Goal: Task Accomplishment & Management: Manage account settings

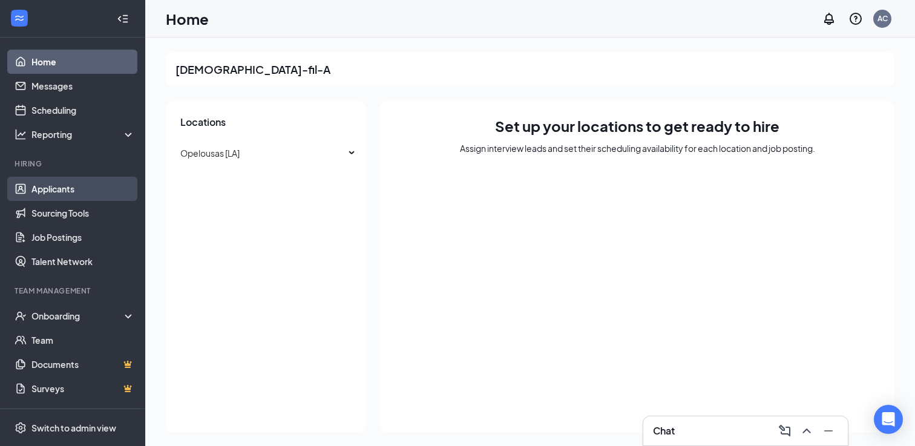
click at [87, 187] on link "Applicants" at bounding box center [83, 189] width 104 height 24
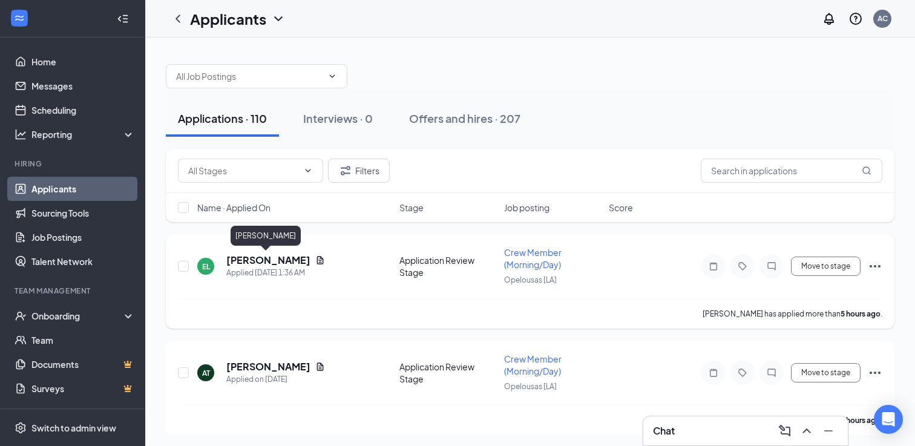
click at [255, 259] on h5 "[PERSON_NAME]" at bounding box center [268, 260] width 84 height 13
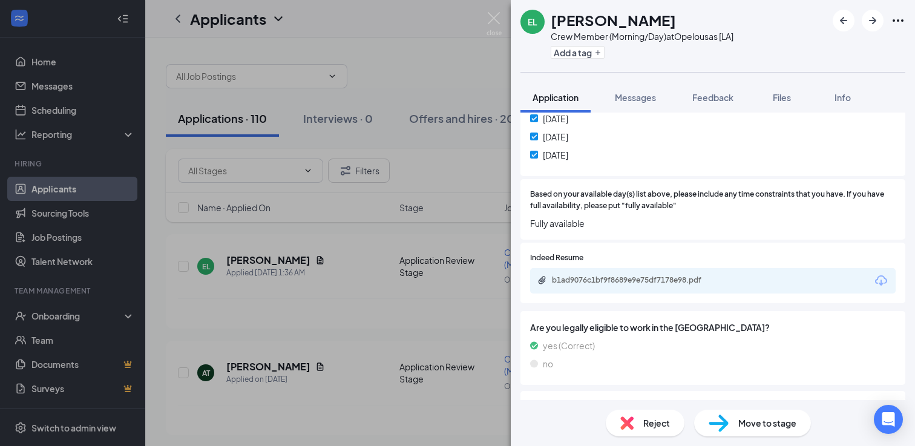
scroll to position [981, 0]
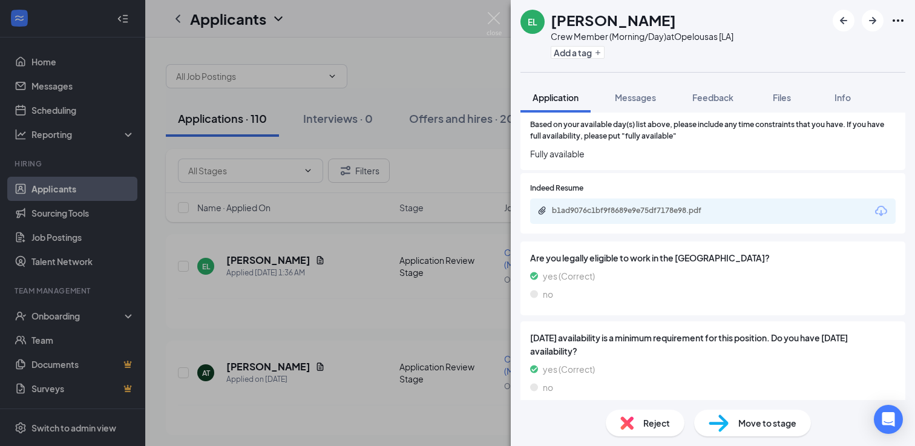
click at [288, 274] on div "EL [PERSON_NAME] Crew Member (Morning/Day) at [GEOGRAPHIC_DATA] [LA] Add a tag …" at bounding box center [457, 223] width 915 height 446
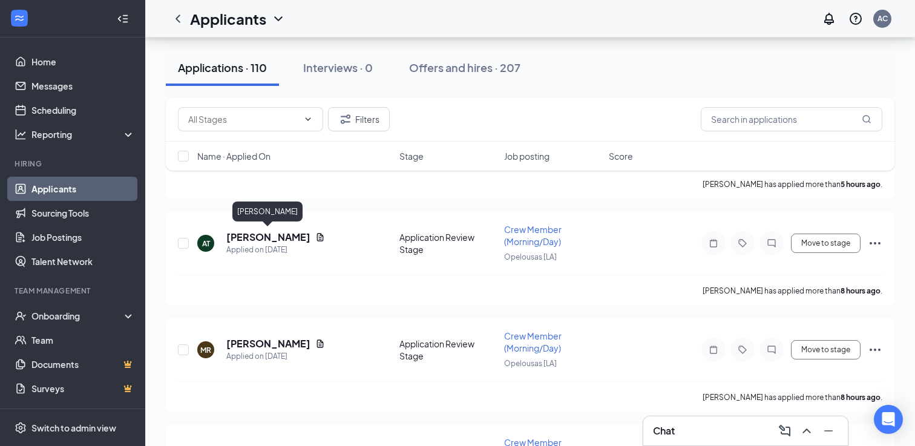
scroll to position [154, 0]
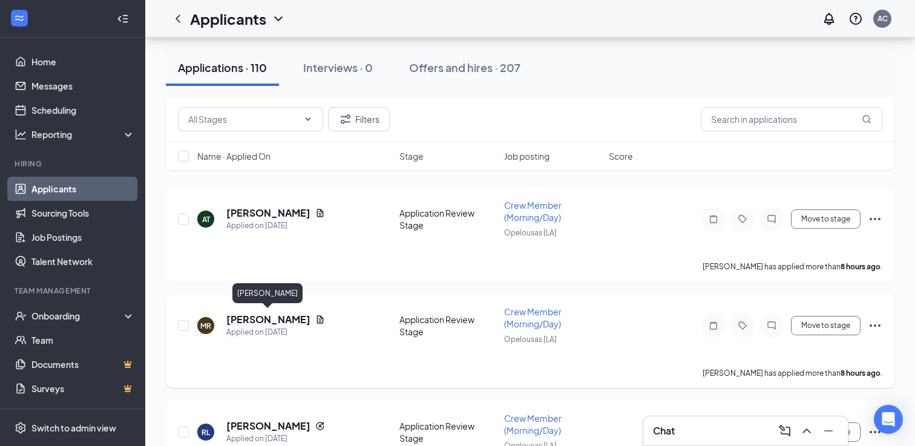
click at [275, 318] on h5 "[PERSON_NAME]" at bounding box center [268, 319] width 84 height 13
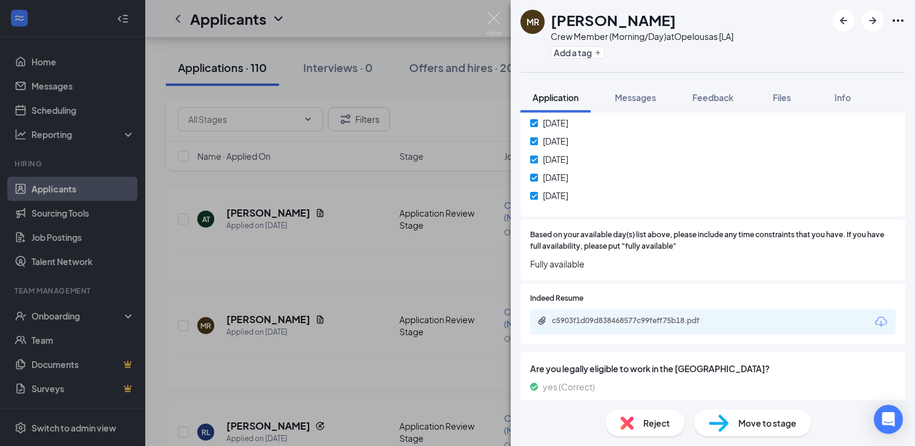
scroll to position [823, 0]
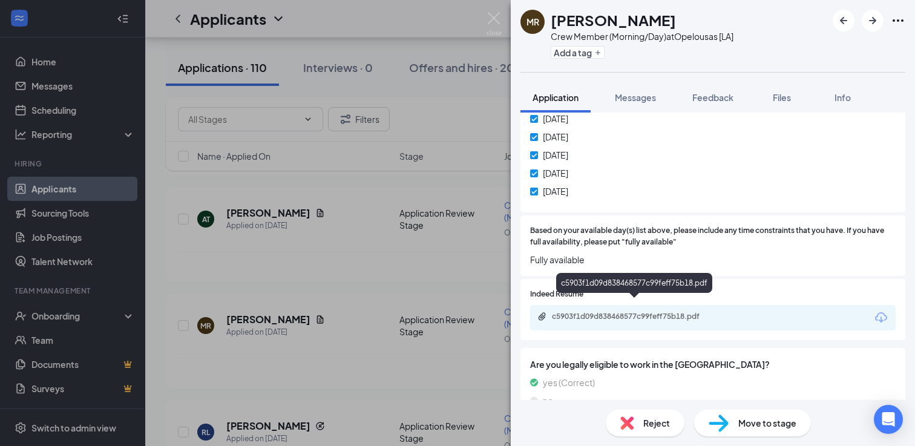
click at [650, 312] on div "c5903f1d09d838468577c99feff75b18.pdf" at bounding box center [636, 318] width 196 height 12
click at [294, 296] on div "[PERSON_NAME] [PERSON_NAME] Crew Member (Morning/Day) at [GEOGRAPHIC_DATA] [LA]…" at bounding box center [457, 223] width 915 height 446
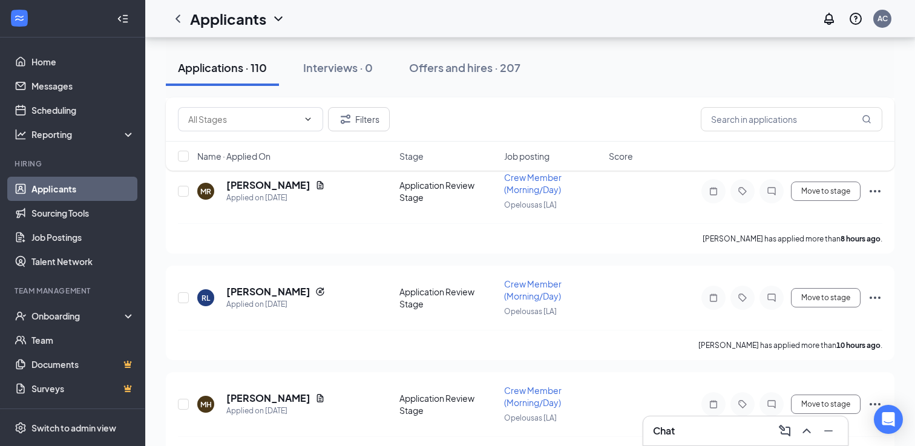
scroll to position [337, 0]
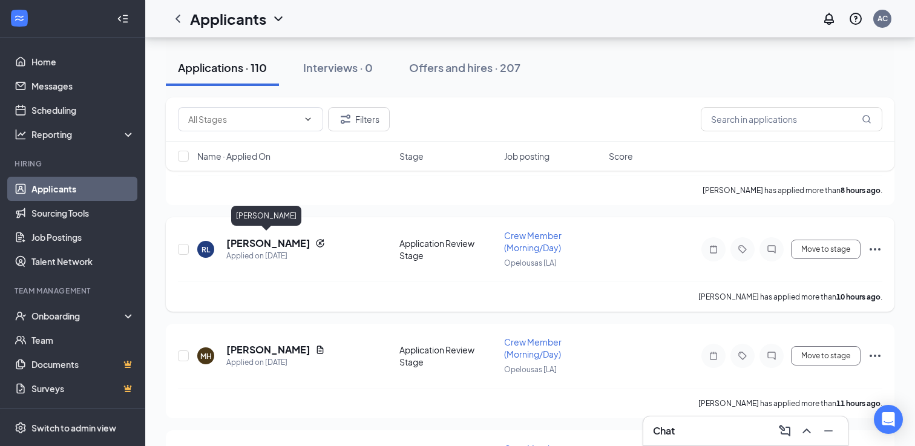
click at [261, 240] on h5 "[PERSON_NAME]" at bounding box center [268, 243] width 84 height 13
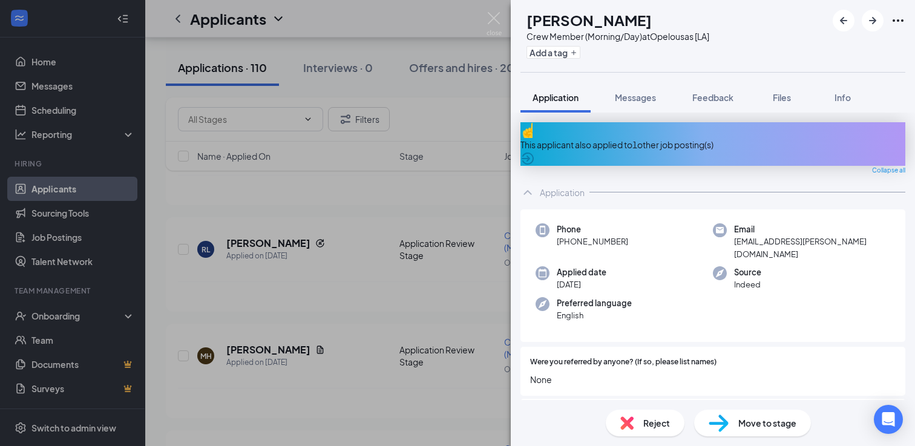
click at [676, 138] on div "This applicant also applied to 1 other job posting(s)" at bounding box center [713, 144] width 385 height 13
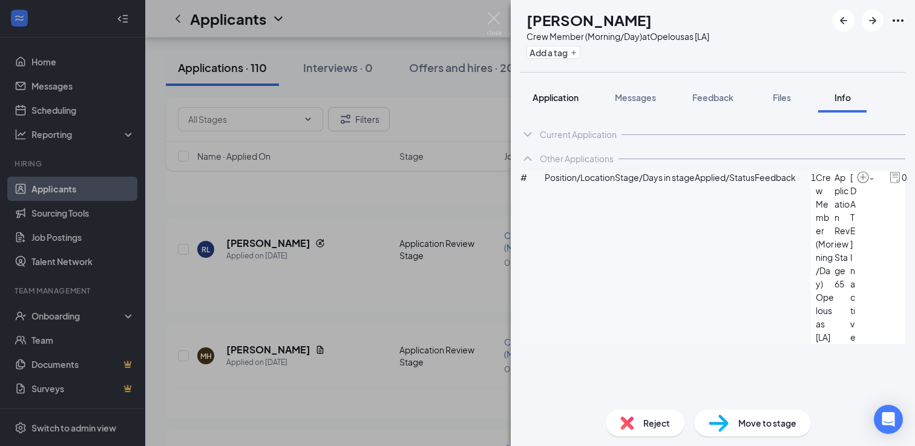
click at [555, 98] on span "Application" at bounding box center [556, 97] width 46 height 11
